Goal: Information Seeking & Learning: Get advice/opinions

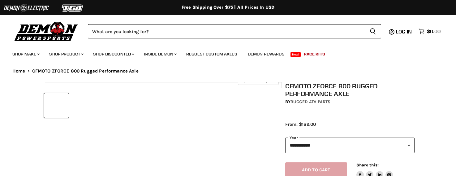
select select "******"
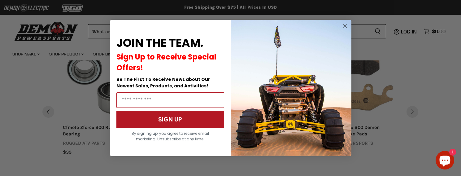
scroll to position [475, 0]
